Goal: Task Accomplishment & Management: Complete application form

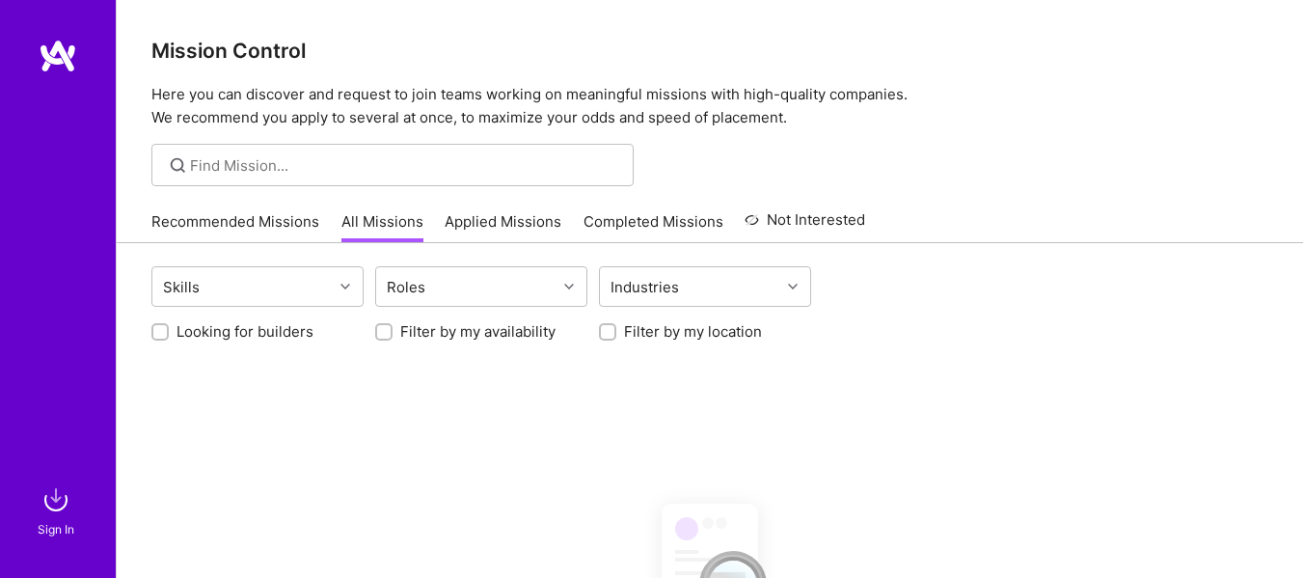
scroll to position [404, 0]
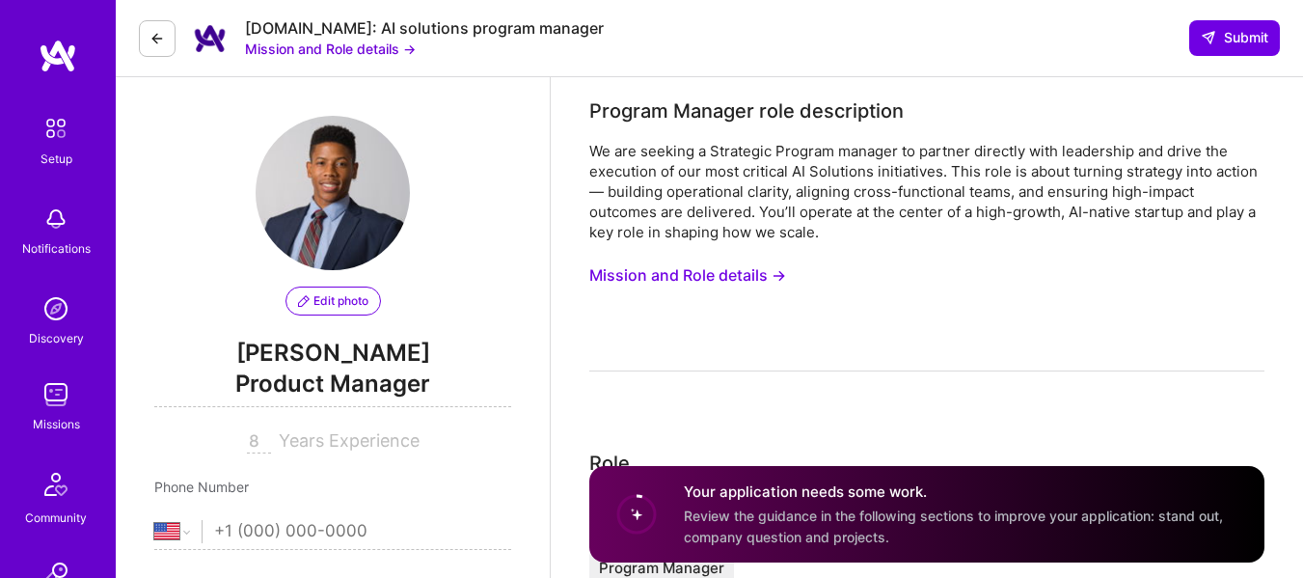
select select "US"
